Goal: Task Accomplishment & Management: Check status

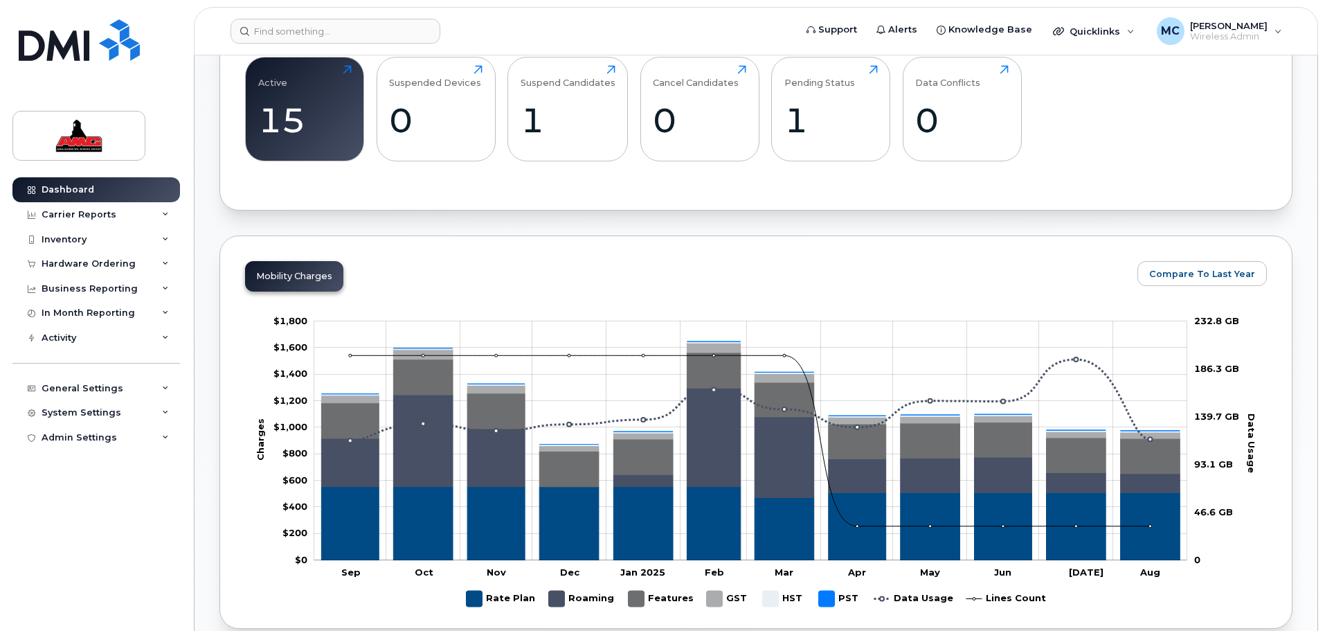
scroll to position [536, 0]
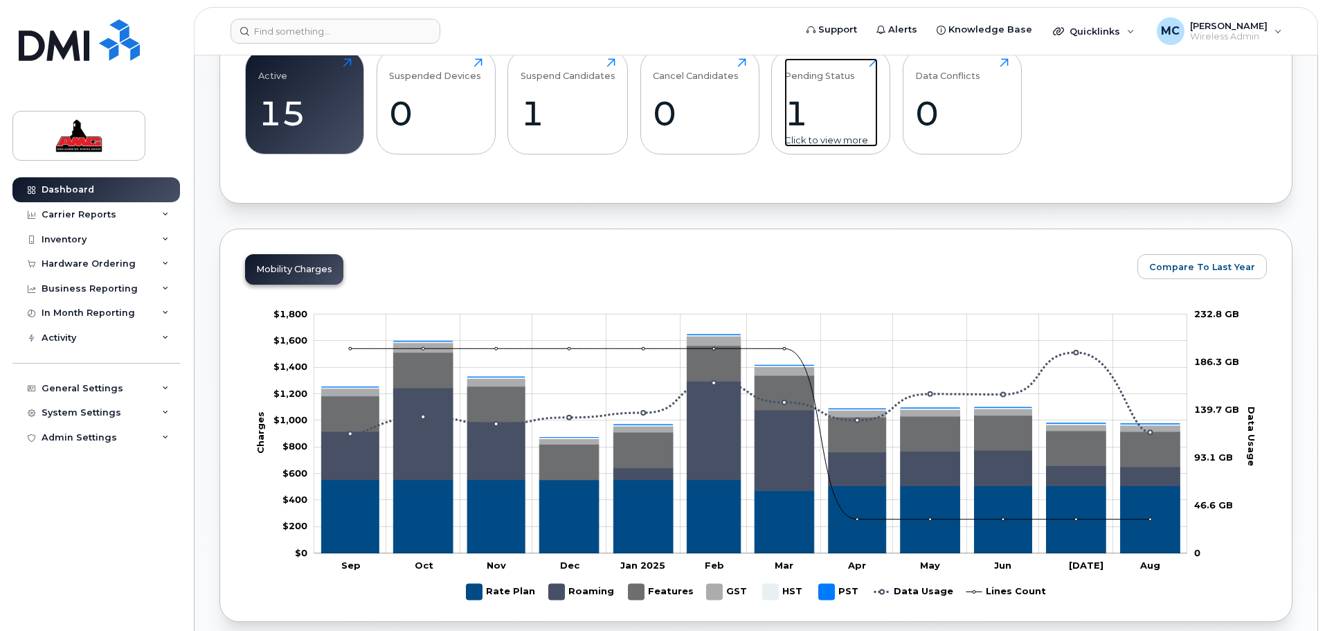
click at [820, 89] on div "Pending Status 1 Click to view more" at bounding box center [830, 102] width 93 height 89
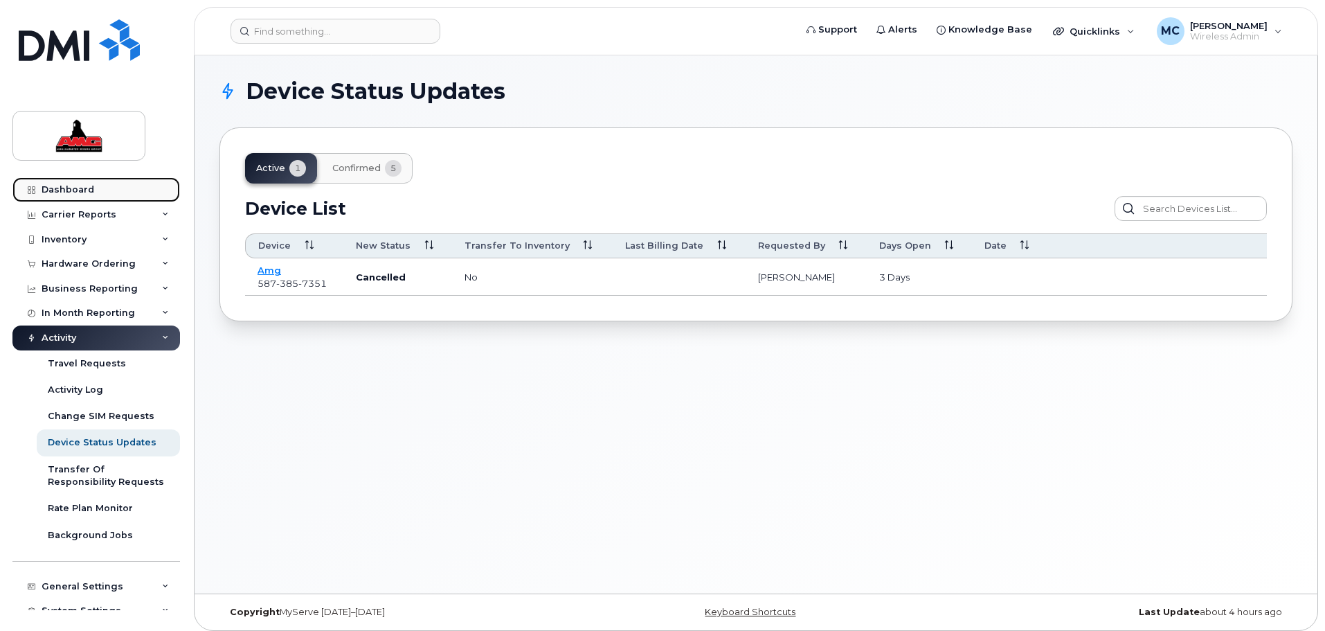
click at [56, 181] on link "Dashboard" at bounding box center [96, 189] width 168 height 25
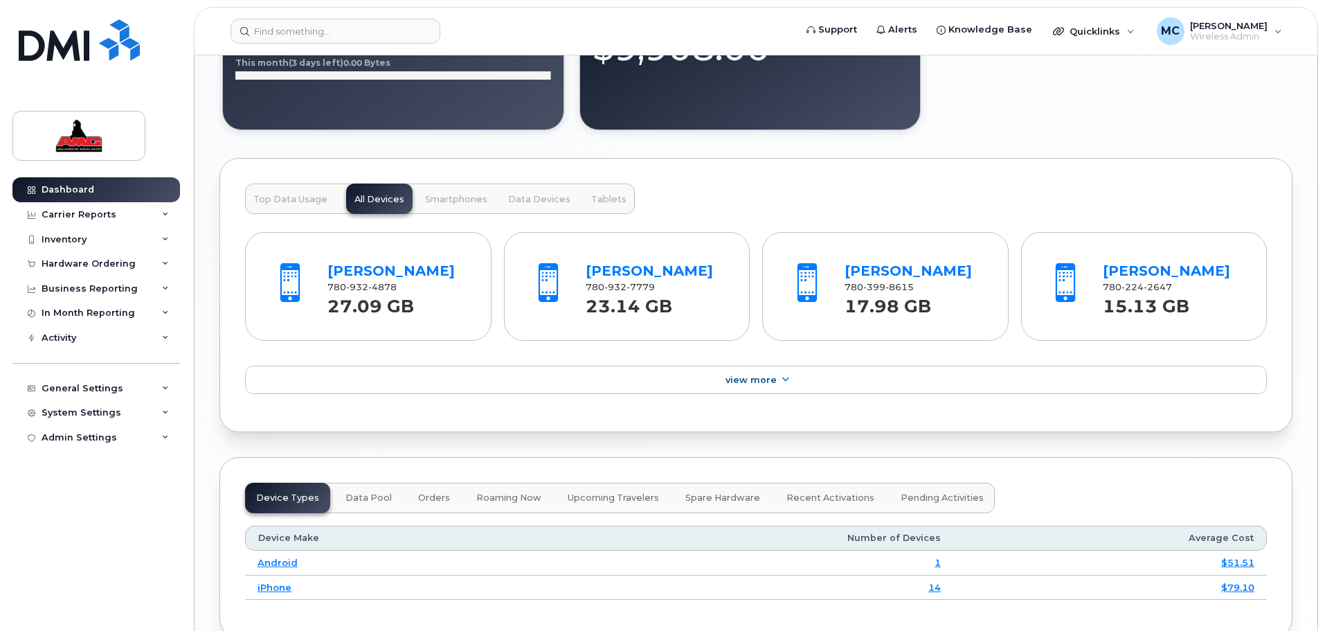
scroll to position [1402, 0]
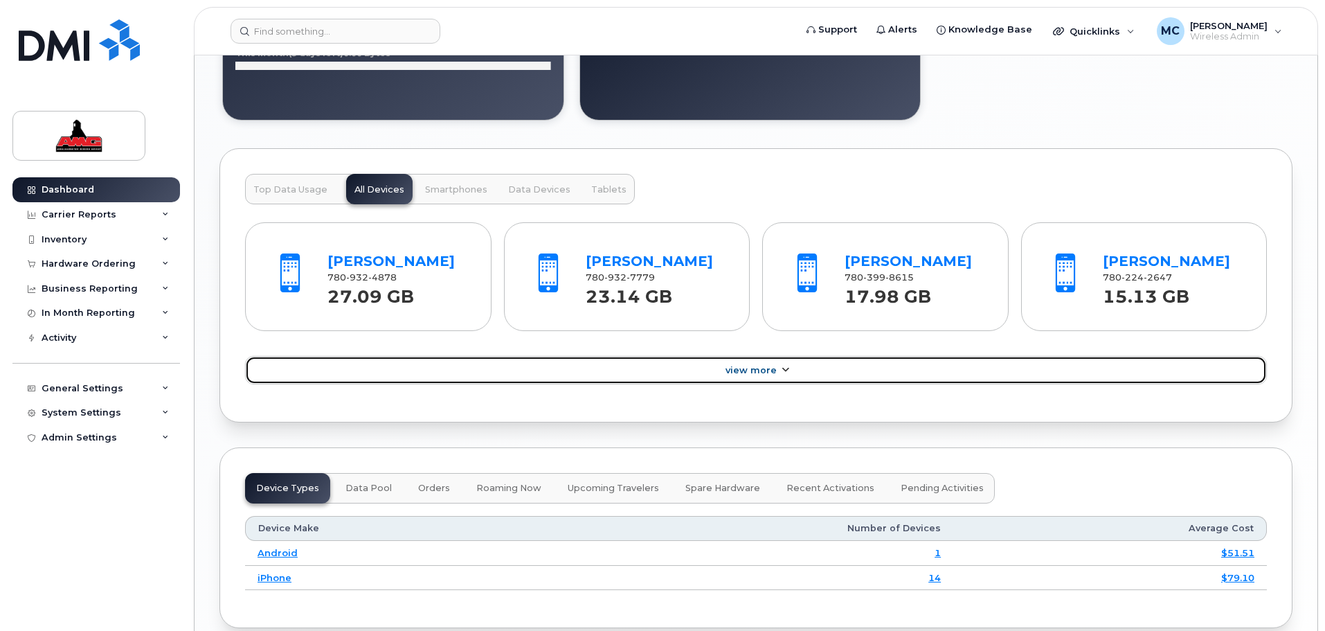
click at [754, 370] on span "View More" at bounding box center [750, 370] width 51 height 10
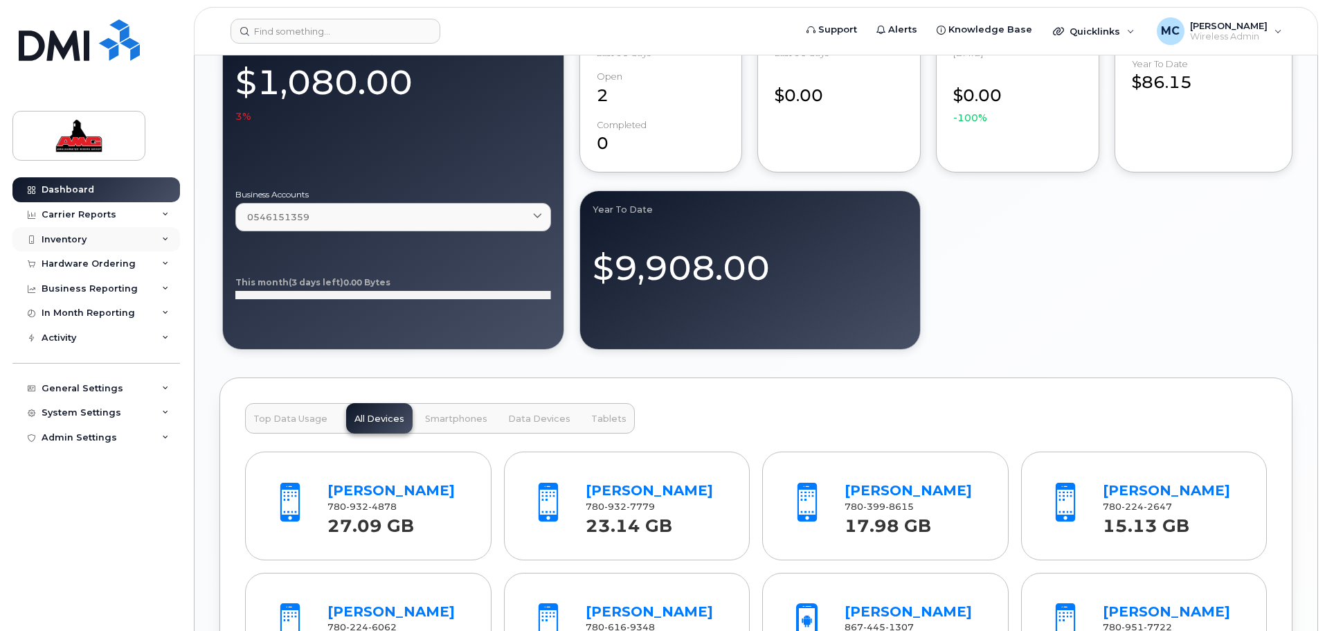
scroll to position [1159, 0]
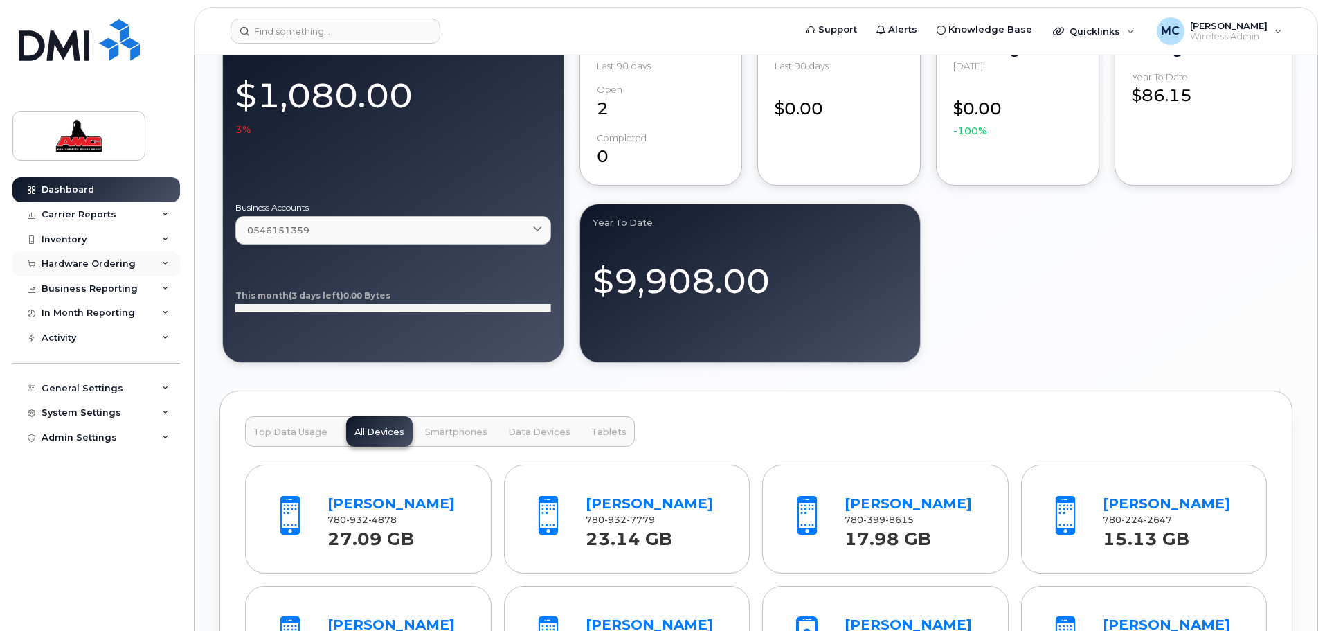
click at [88, 264] on div "Hardware Ordering" at bounding box center [89, 263] width 94 height 11
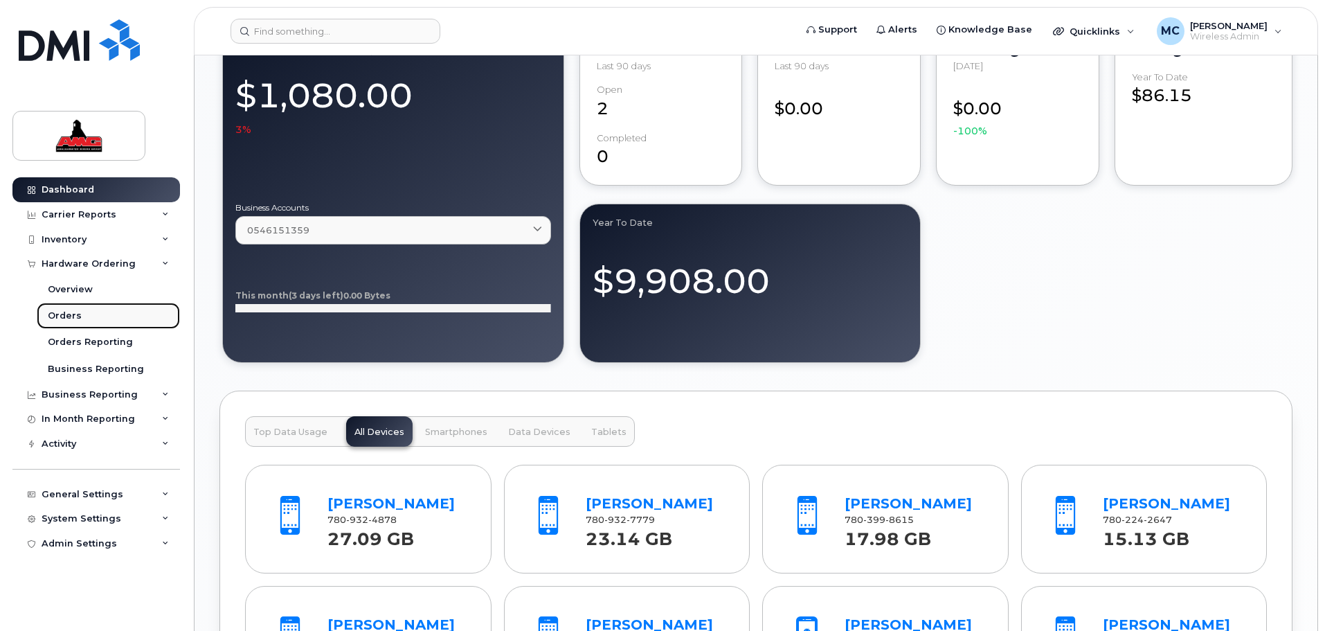
click at [71, 314] on div "Orders" at bounding box center [65, 315] width 34 height 12
